Goal: Task Accomplishment & Management: Manage account settings

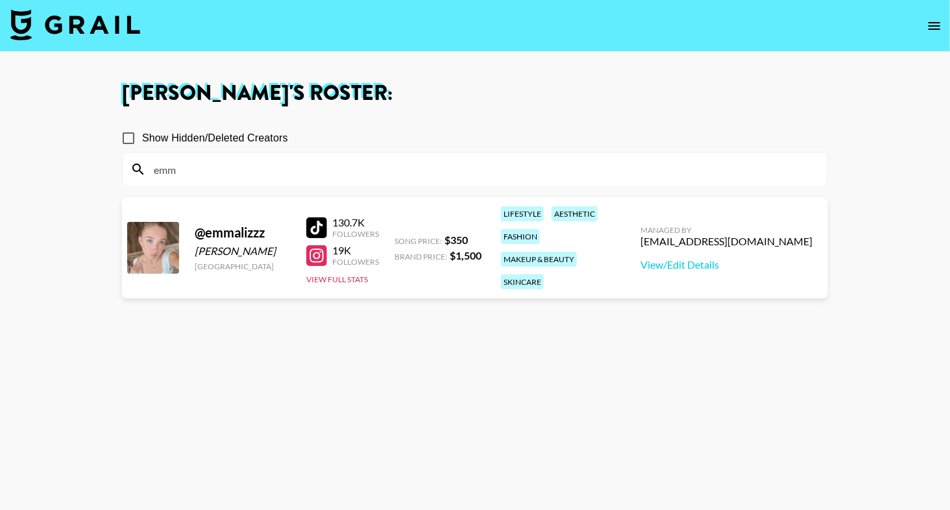
click at [272, 161] on input "emm" at bounding box center [483, 169] width 674 height 21
click at [273, 162] on input "emm" at bounding box center [483, 169] width 674 height 21
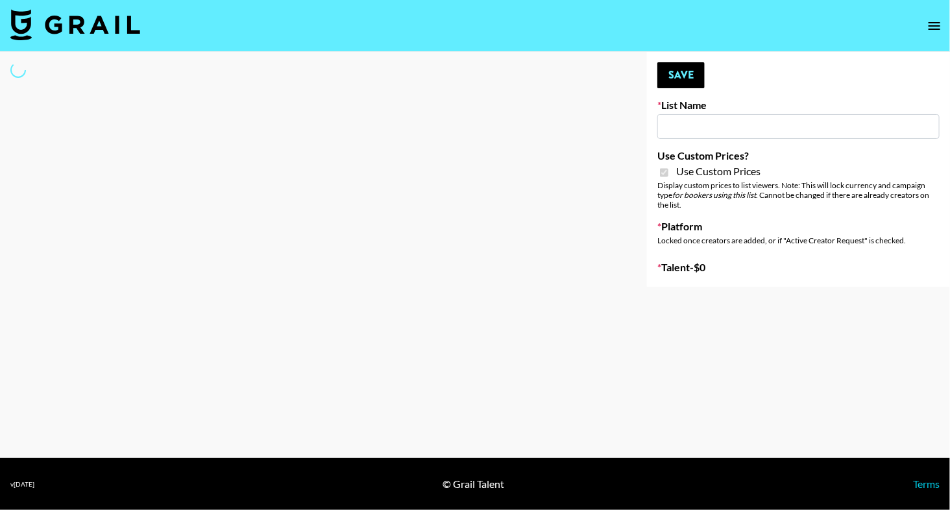
type input "Craftd"
checkbox input "true"
select select "Brand"
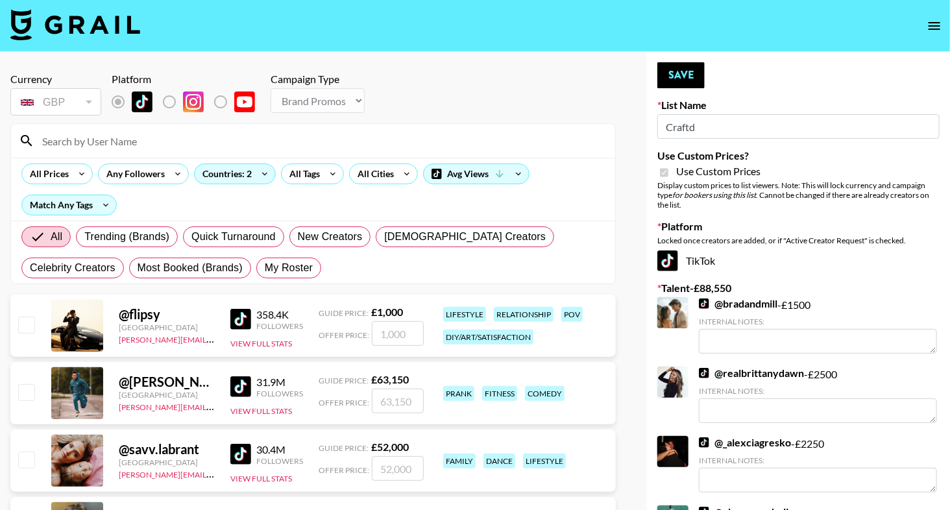
click at [221, 143] on input at bounding box center [320, 140] width 573 height 21
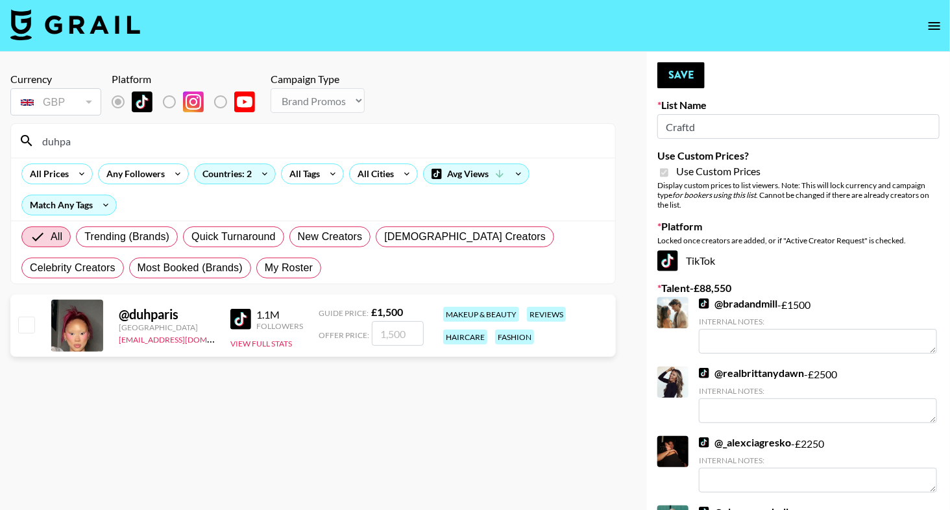
type input "duhpa"
click at [30, 323] on input "checkbox" at bounding box center [26, 325] width 16 height 16
checkbox input "true"
type input "1500"
click at [689, 86] on button "Save" at bounding box center [681, 75] width 47 height 26
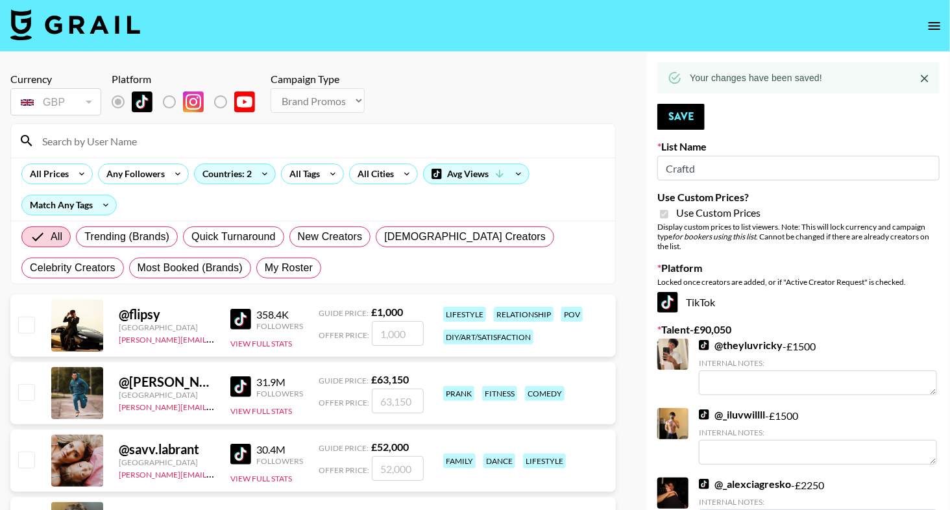
click at [193, 158] on div "All Prices Any Followers Countries: 2 All Tags All Cities Avg Views Match Any T…" at bounding box center [313, 189] width 604 height 63
click at [193, 151] on div at bounding box center [313, 141] width 604 height 34
click at [197, 138] on input at bounding box center [320, 140] width 573 height 21
click at [413, 45] on nav at bounding box center [475, 26] width 950 height 52
click at [182, 255] on div "All Trending (Brands) Quick Turnaround New Creators LGBTQIA+ Creators Celebrity…" at bounding box center [313, 252] width 589 height 62
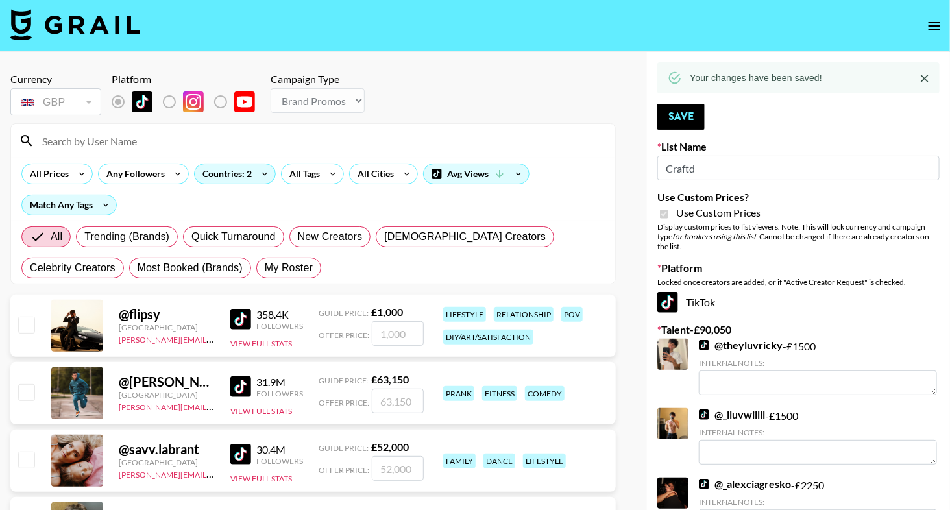
click at [182, 279] on div "All Trending (Brands) Quick Turnaround New Creators LGBTQIA+ Creators Celebrity…" at bounding box center [313, 252] width 589 height 62
click at [265, 267] on span "My Roster" at bounding box center [289, 268] width 48 height 16
click at [265, 268] on input "My Roster" at bounding box center [265, 268] width 0 height 0
radio input "true"
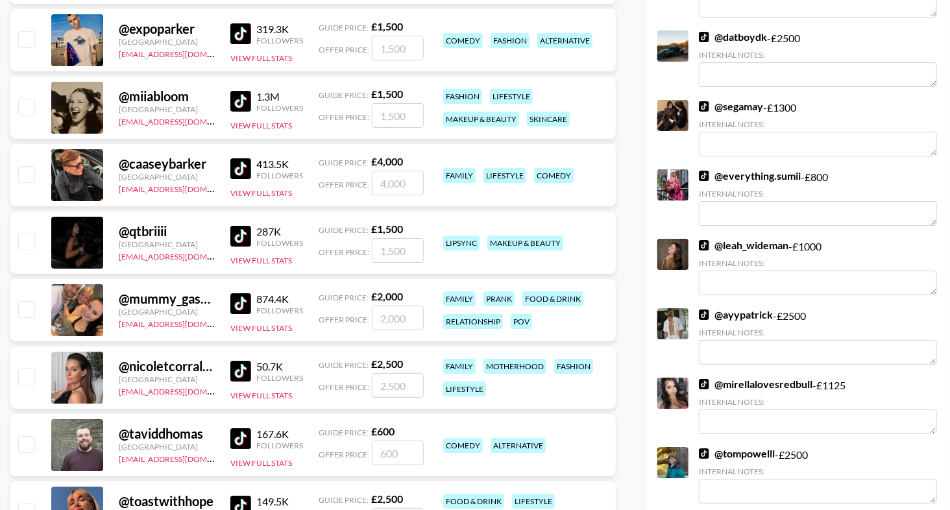
scroll to position [1926, 0]
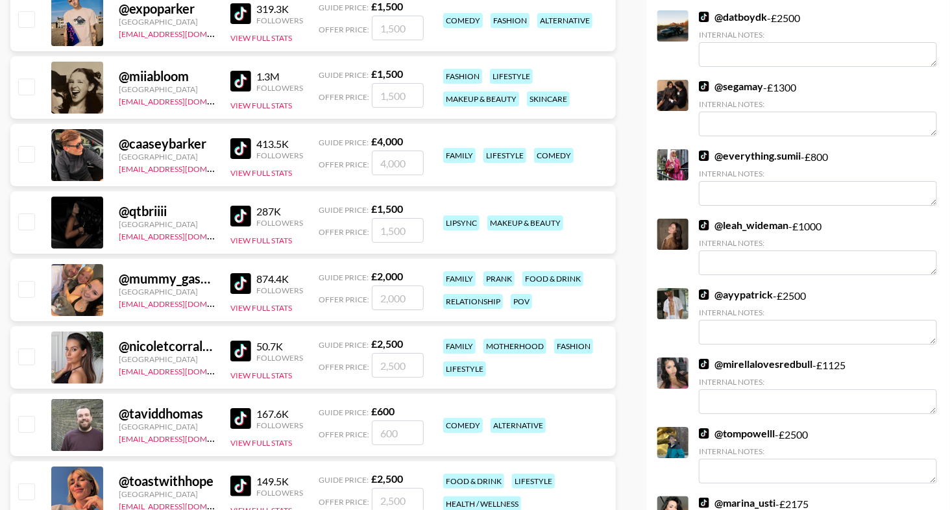
click at [30, 356] on input "checkbox" at bounding box center [26, 357] width 16 height 16
checkbox input "true"
type input "2500"
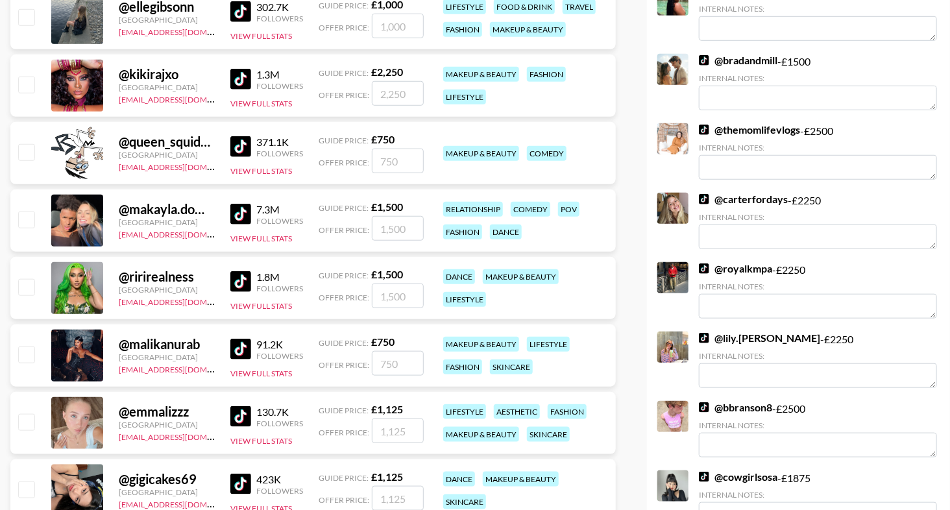
scroll to position [2536, 0]
click at [32, 218] on input "checkbox" at bounding box center [26, 219] width 16 height 16
checkbox input "true"
type input "1500"
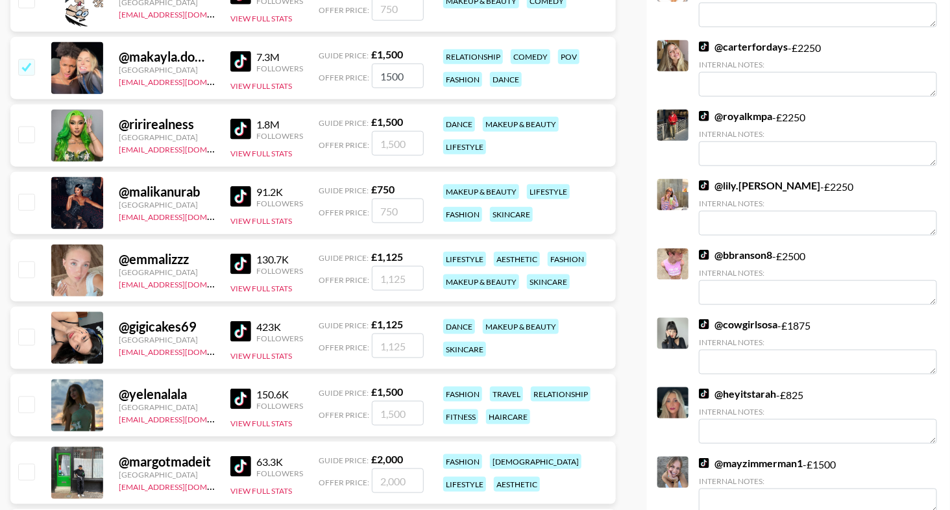
scroll to position [2710, 0]
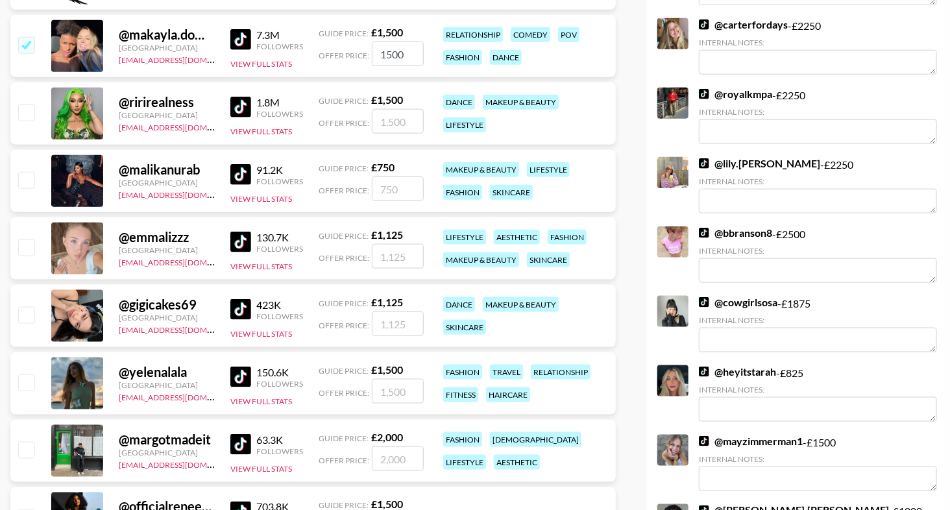
click at [31, 243] on input "checkbox" at bounding box center [26, 248] width 16 height 16
checkbox input "true"
type input "1125"
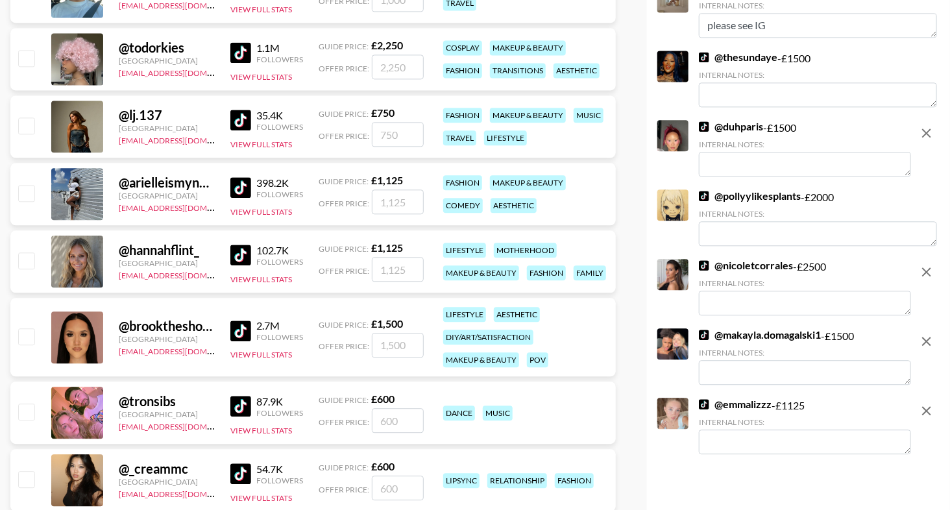
scroll to position [3377, 0]
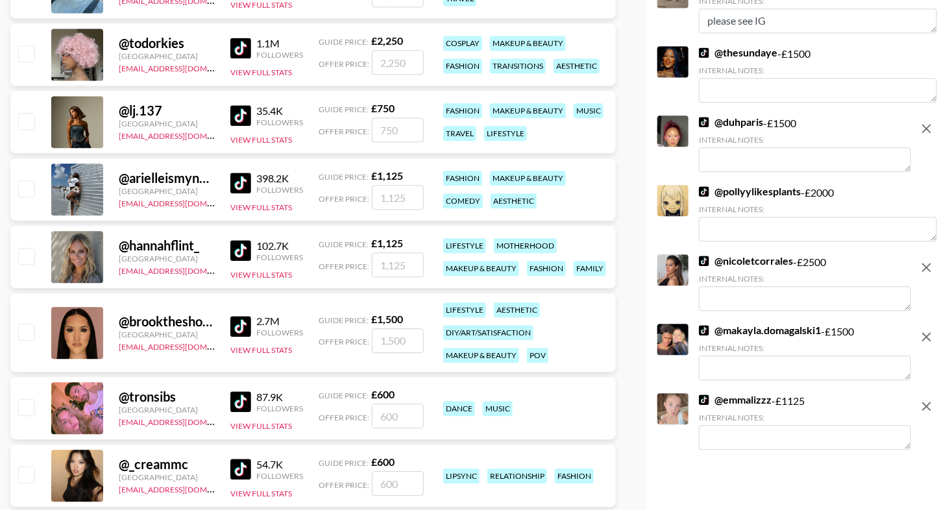
click at [27, 332] on input "checkbox" at bounding box center [26, 332] width 16 height 16
checkbox input "true"
type input "1500"
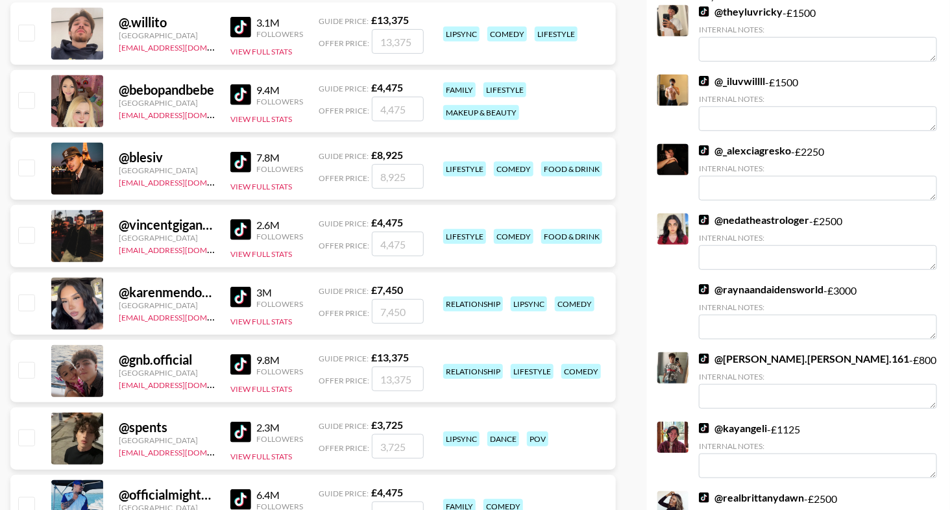
scroll to position [0, 0]
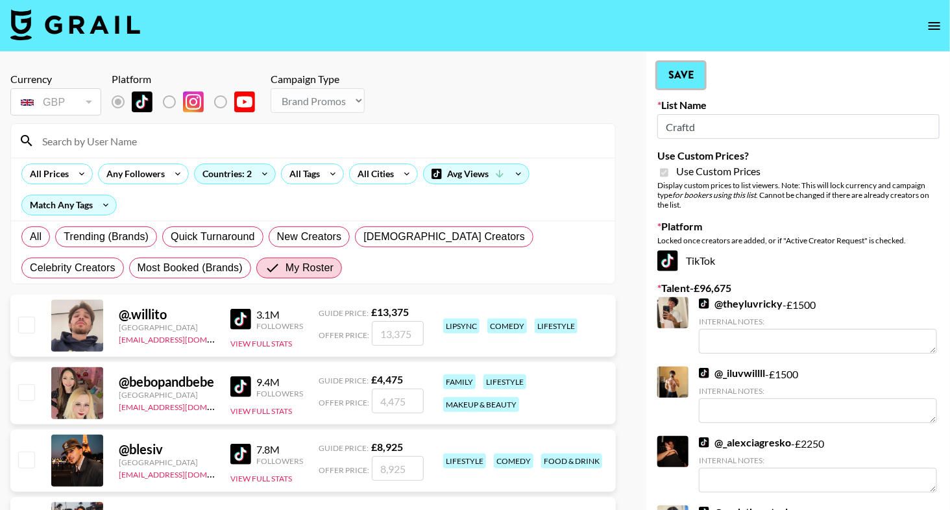
click at [682, 80] on button "Save" at bounding box center [681, 75] width 47 height 26
radio input "true"
